Goal: Consume media (video, audio): Consume media (video, audio)

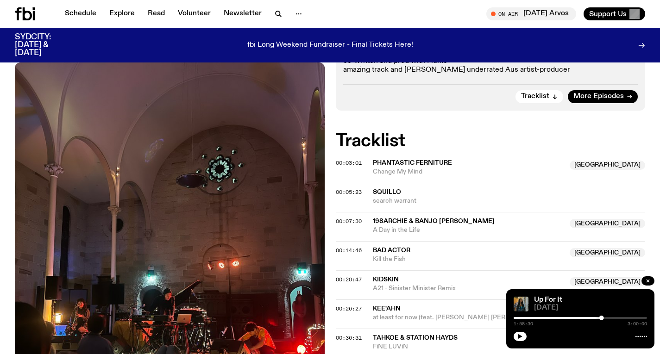
scroll to position [188, 0]
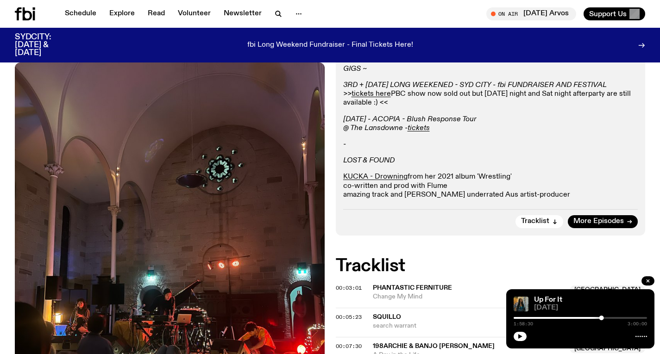
click at [30, 5] on div "Schedule Explore Read Volunteer Newsletter On Air [DATE] Arvos Tune in live On …" at bounding box center [330, 14] width 660 height 28
click at [24, 20] on div "Schedule Explore Read Volunteer Newsletter On Air [DATE] Arvos Tune in live On …" at bounding box center [330, 14] width 660 height 28
click at [24, 18] on icon at bounding box center [27, 13] width 9 height 13
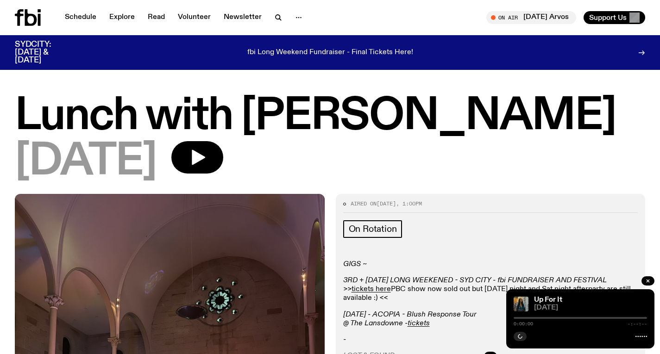
click at [21, 23] on icon at bounding box center [28, 17] width 26 height 17
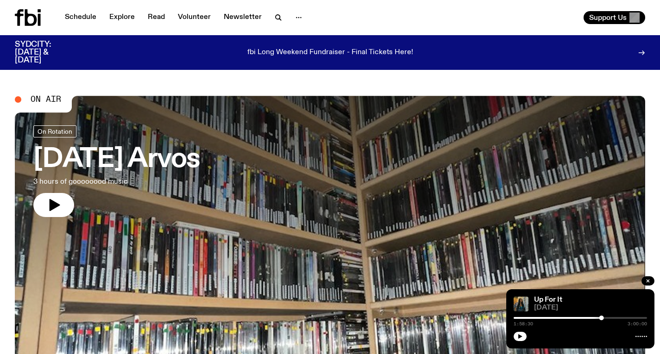
click at [129, 151] on h3 "[DATE] Arvos" at bounding box center [116, 160] width 167 height 26
